Goal: Task Accomplishment & Management: Use online tool/utility

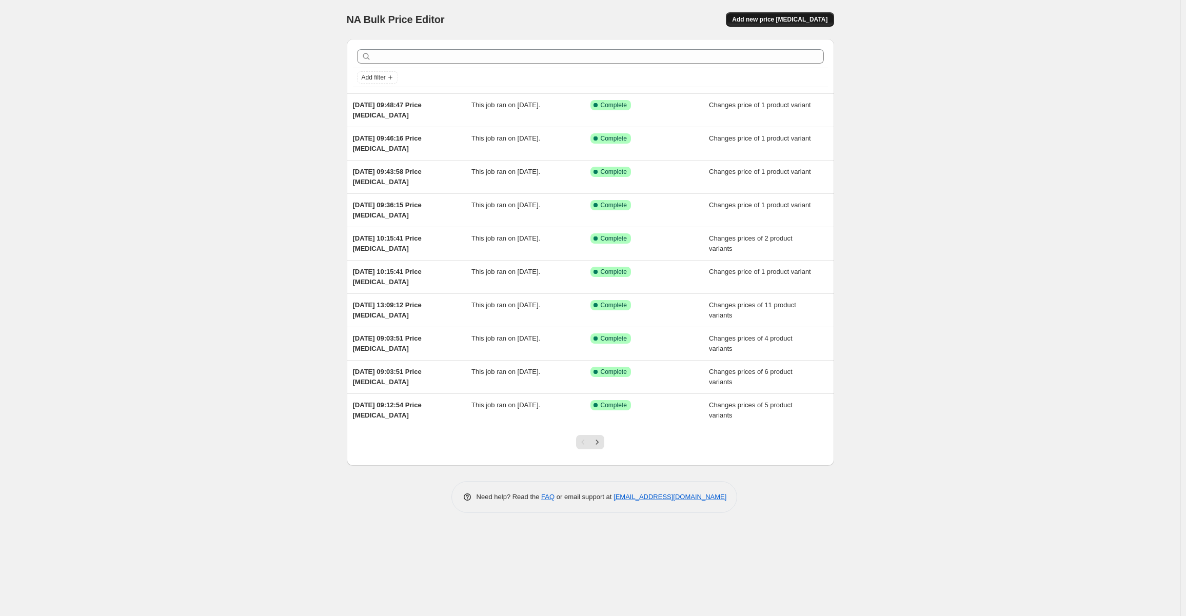
click at [780, 20] on span "Add new price [MEDICAL_DATA]" at bounding box center [779, 19] width 95 height 8
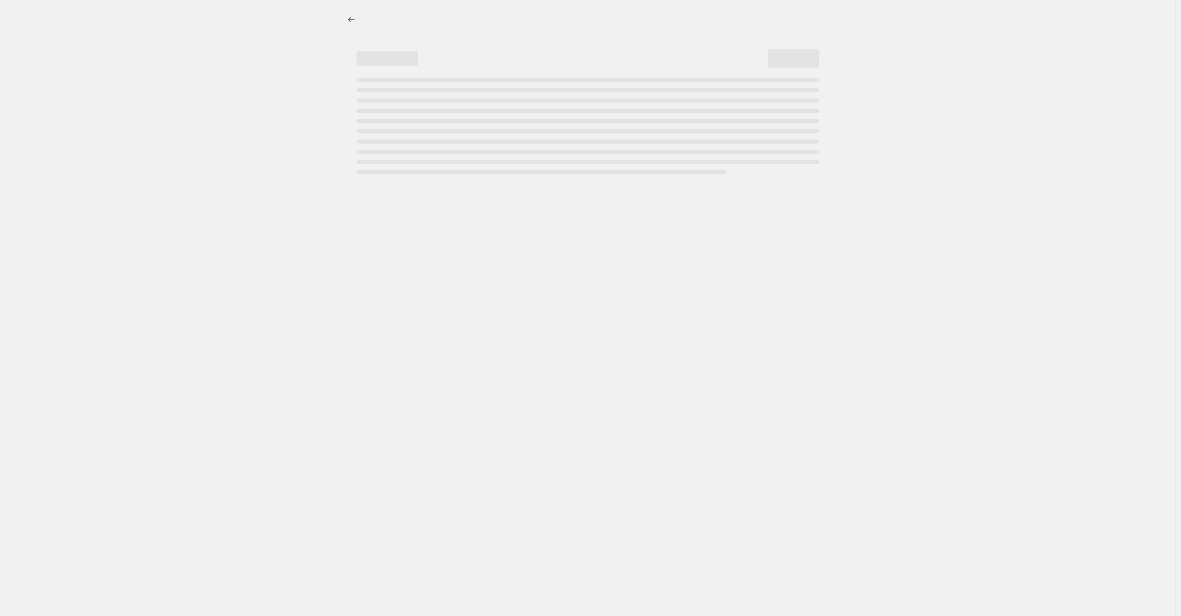
select select "percentage"
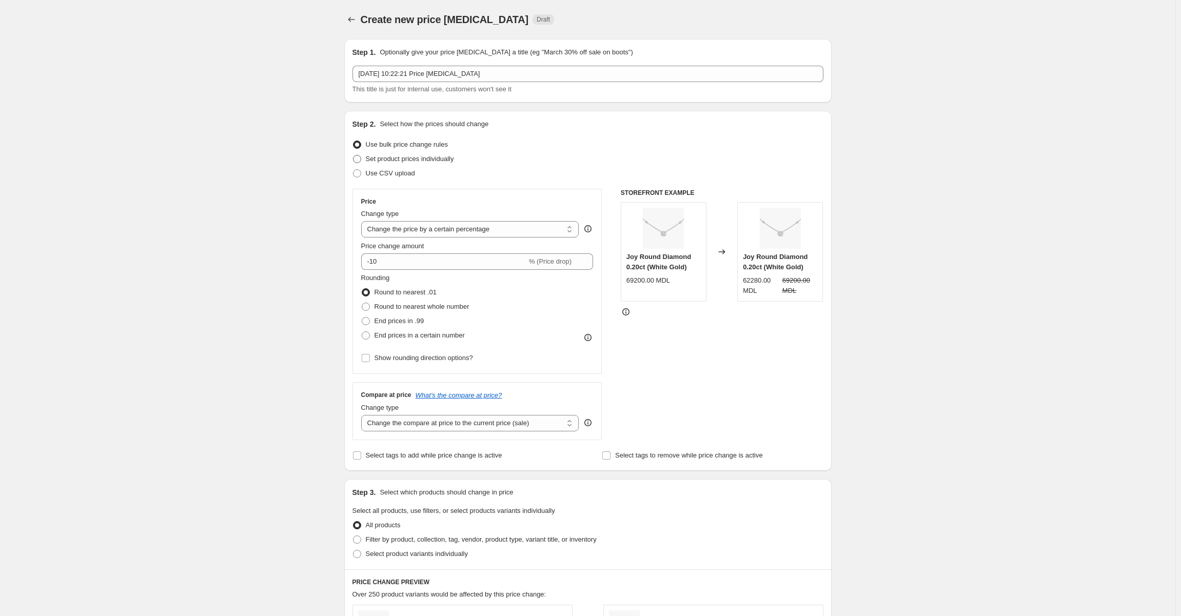
click at [361, 158] on span at bounding box center [357, 159] width 8 height 8
click at [353, 155] on input "Set product prices individually" at bounding box center [353, 155] width 1 height 1
radio input "true"
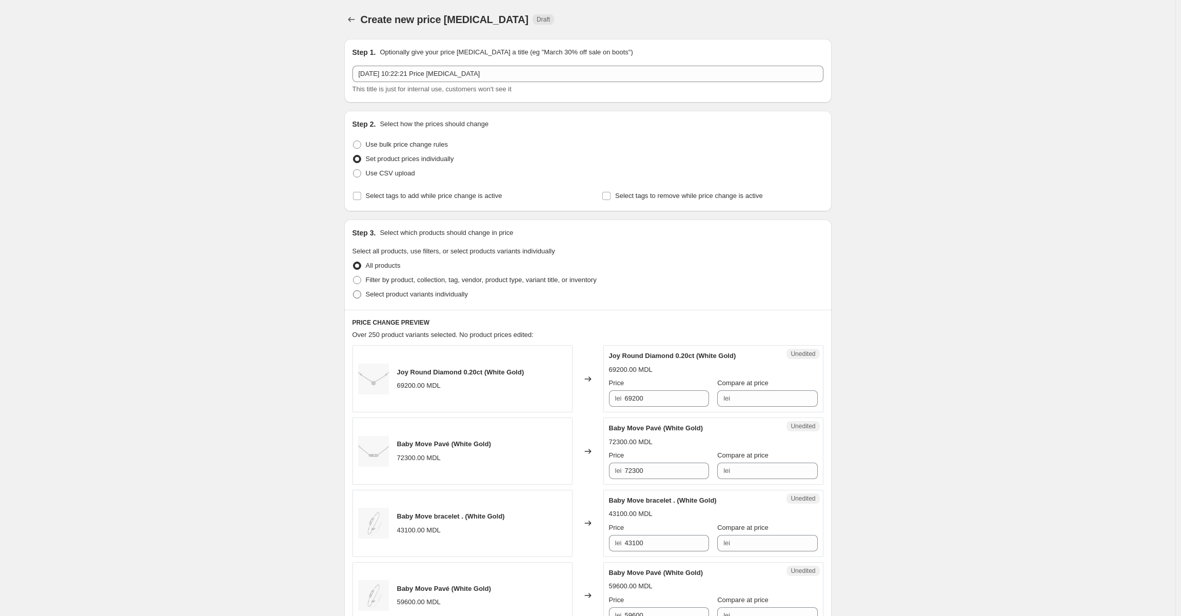
click at [361, 294] on span at bounding box center [357, 294] width 8 height 8
click at [353, 291] on input "Select product variants individually" at bounding box center [353, 290] width 1 height 1
radio input "true"
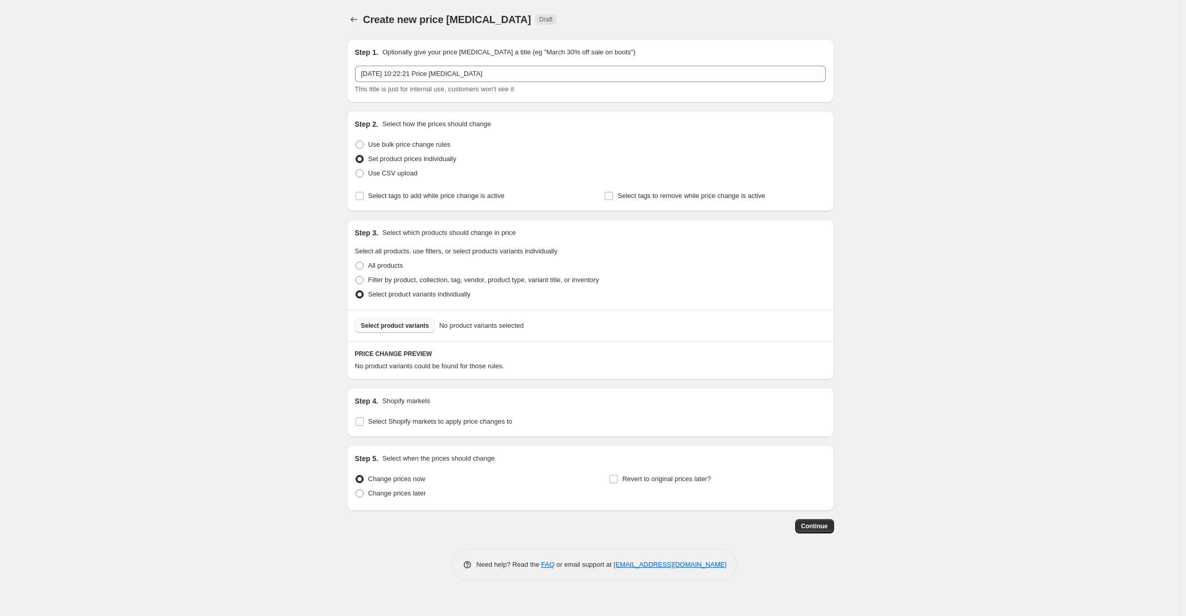
click at [383, 325] on span "Select product variants" at bounding box center [395, 326] width 68 height 8
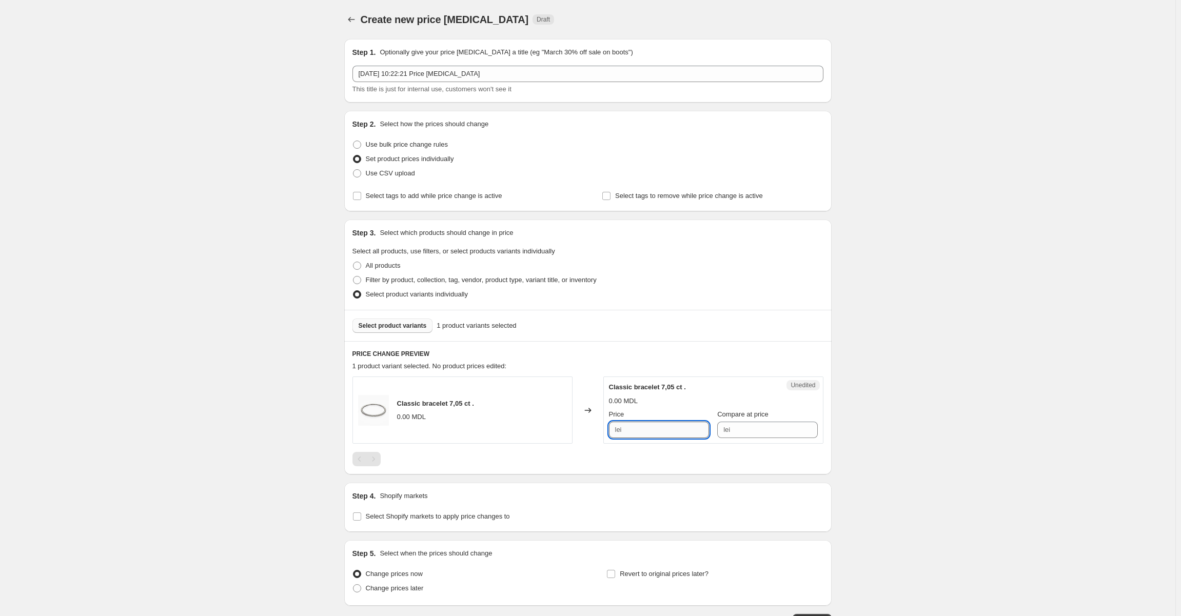
click at [642, 429] on input "Price" at bounding box center [667, 430] width 84 height 16
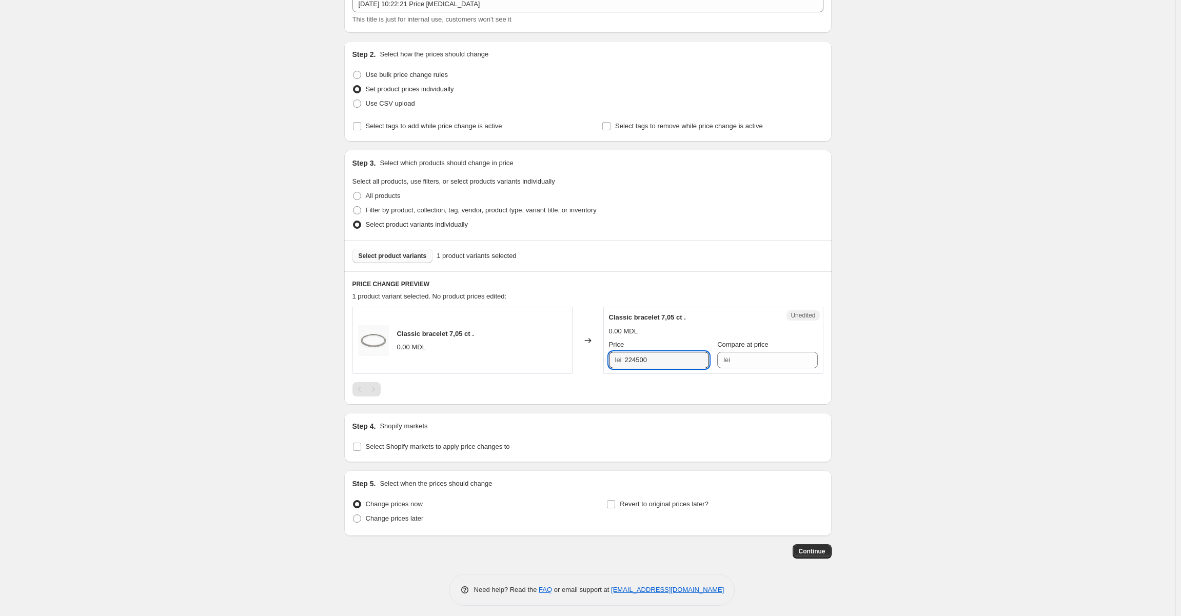
scroll to position [75, 0]
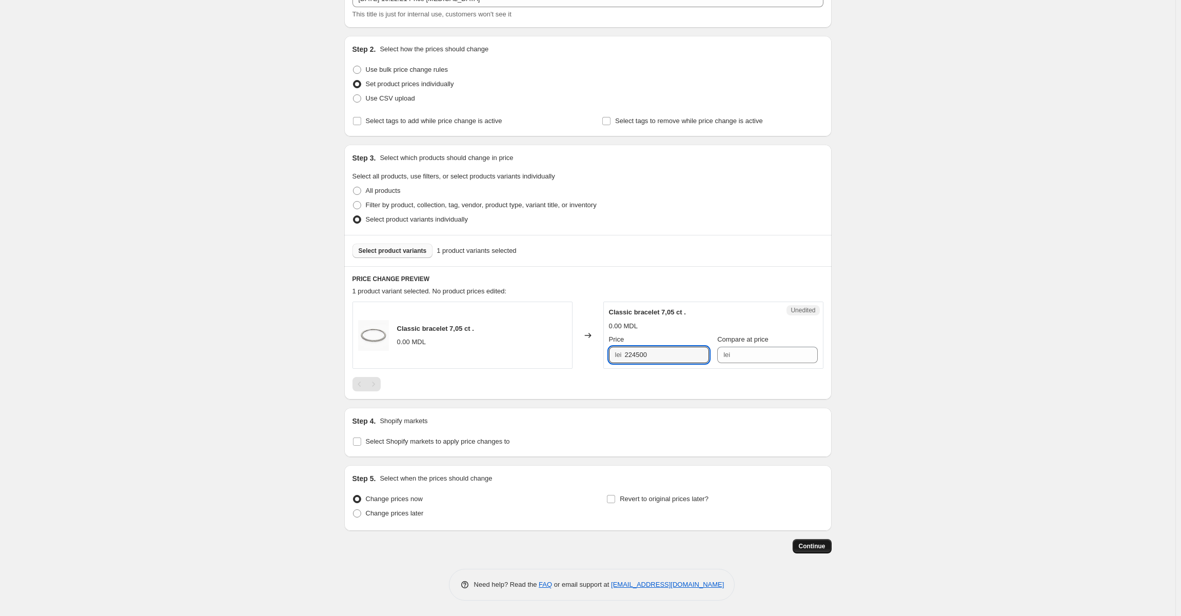
type input "224500"
click at [810, 545] on span "Continue" at bounding box center [811, 546] width 27 height 8
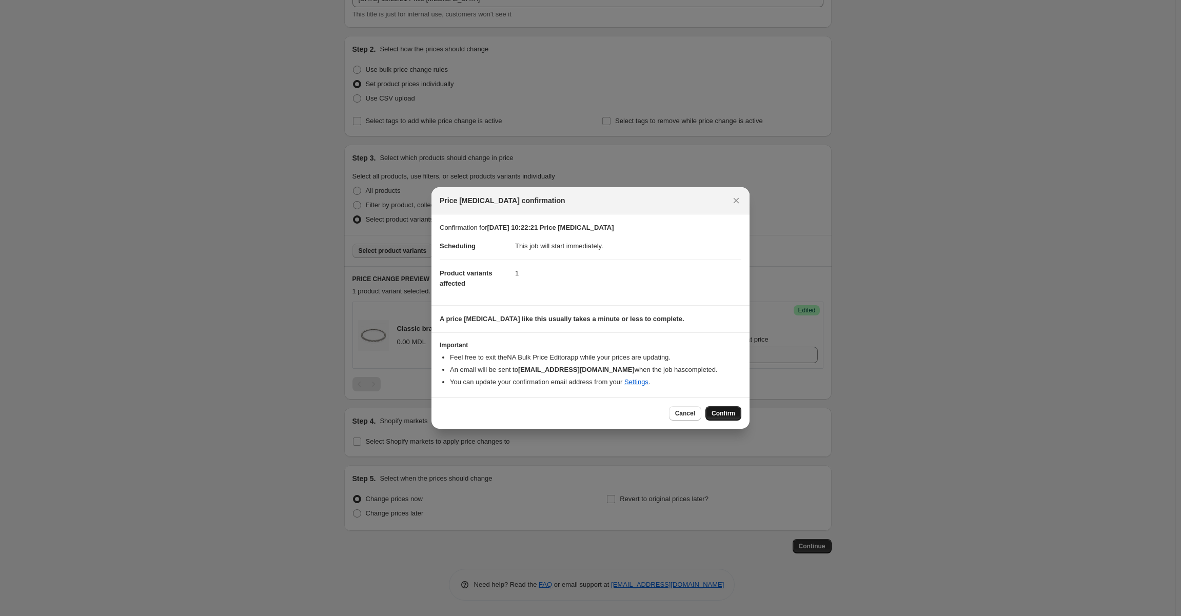
click at [715, 408] on button "Confirm" at bounding box center [723, 413] width 36 height 14
